Goal: Task Accomplishment & Management: Manage account settings

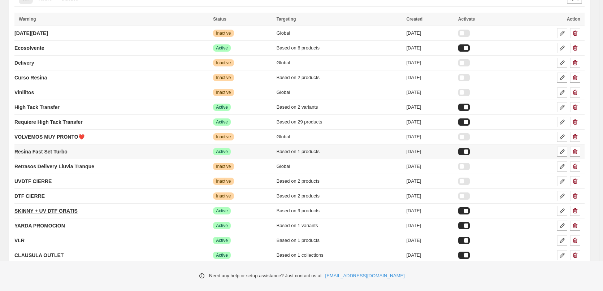
scroll to position [72, 0]
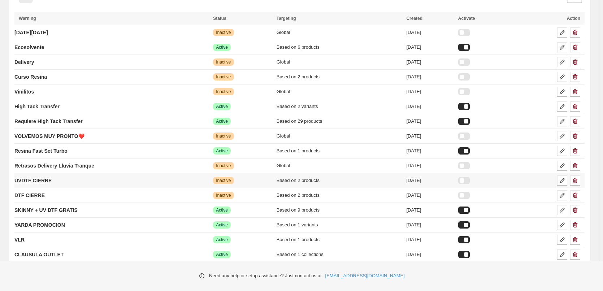
click at [39, 182] on p "UVDTF CIERRE" at bounding box center [32, 180] width 37 height 7
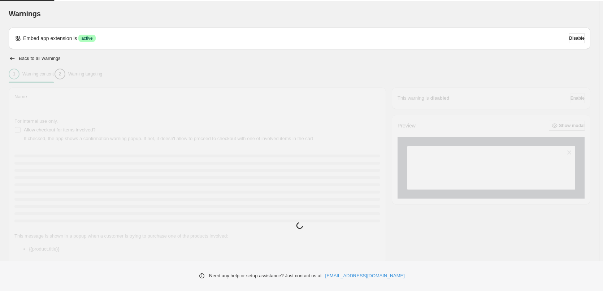
type input "**********"
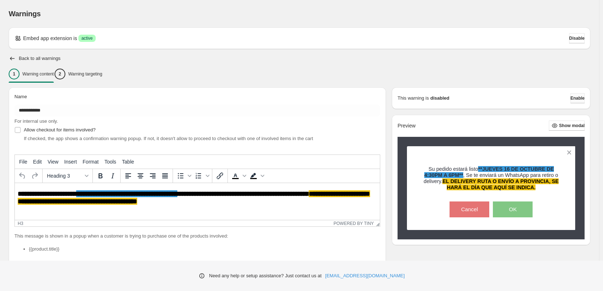
click at [584, 101] on button "Enable" at bounding box center [578, 98] width 14 height 10
click at [576, 99] on span "Enable" at bounding box center [578, 98] width 14 height 6
click at [579, 39] on span "Disable" at bounding box center [577, 38] width 16 height 6
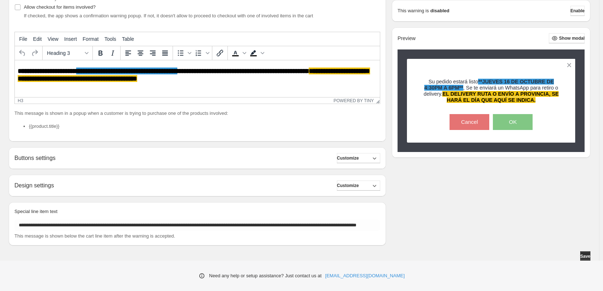
scroll to position [148, 0]
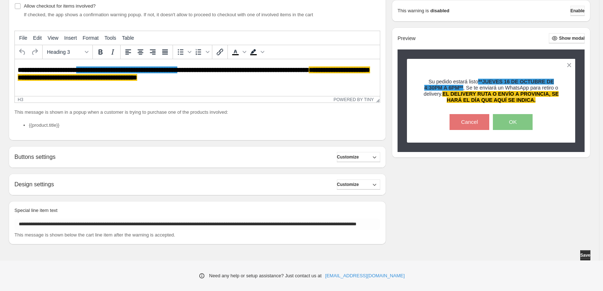
click at [573, 10] on span "Enable" at bounding box center [578, 11] width 14 height 6
click at [581, 255] on span "Save" at bounding box center [585, 255] width 10 height 6
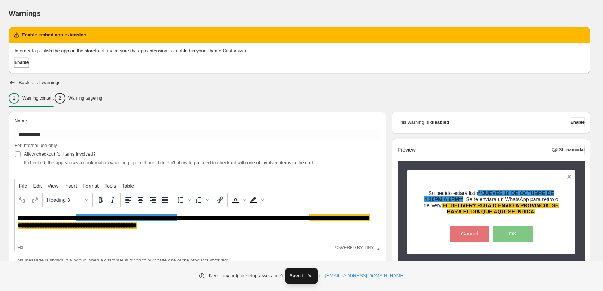
scroll to position [0, 0]
